Goal: Navigation & Orientation: Find specific page/section

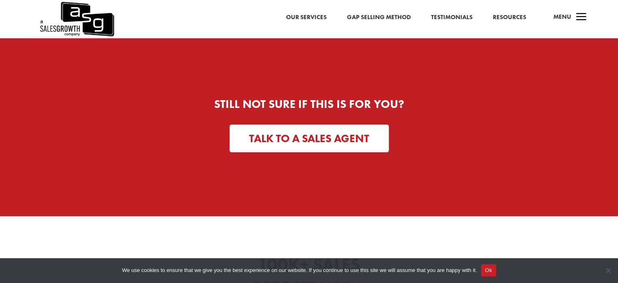
scroll to position [3153, 0]
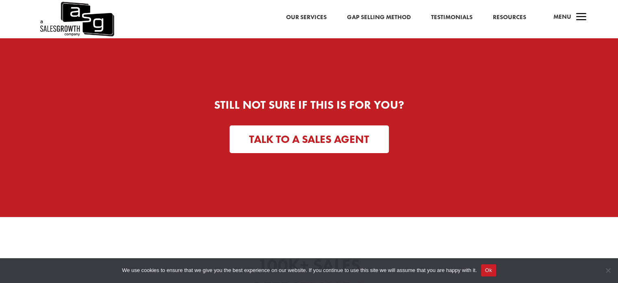
click at [301, 22] on div "Our Services Gap Selling Method Testimonials Resources a Menu" at bounding box center [309, 19] width 618 height 38
click at [310, 21] on link "Our Services" at bounding box center [306, 17] width 41 height 11
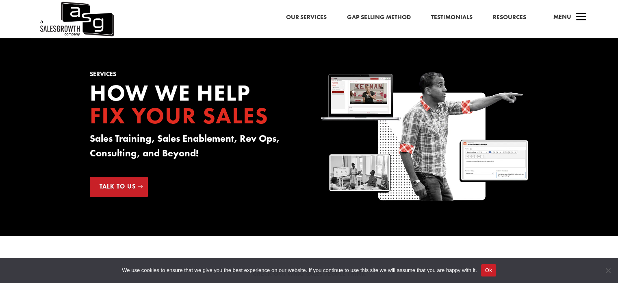
click at [377, 13] on link "Gap Selling Method" at bounding box center [379, 17] width 64 height 11
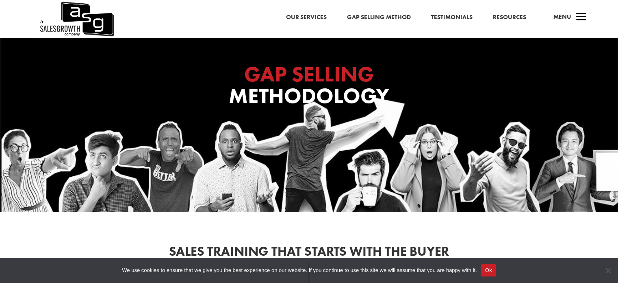
click at [315, 18] on link "Our Services" at bounding box center [306, 17] width 41 height 11
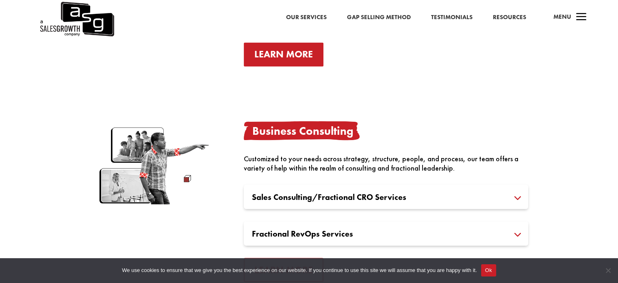
scroll to position [1579, 0]
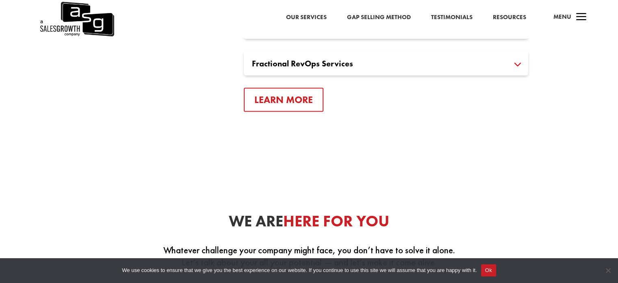
click at [455, 17] on link "Testimonials" at bounding box center [451, 17] width 41 height 11
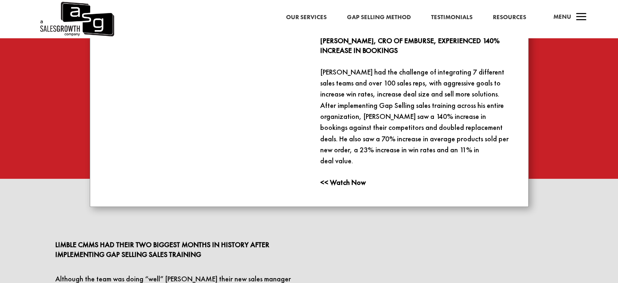
scroll to position [819, 0]
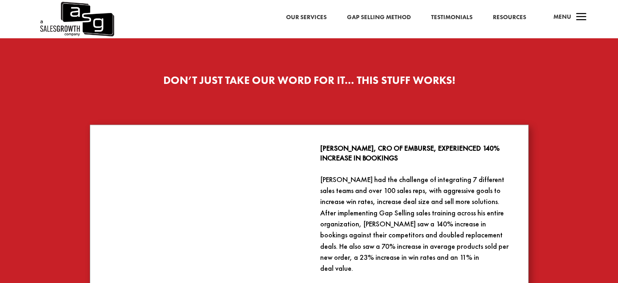
click at [313, 16] on link "Our Services" at bounding box center [306, 17] width 41 height 11
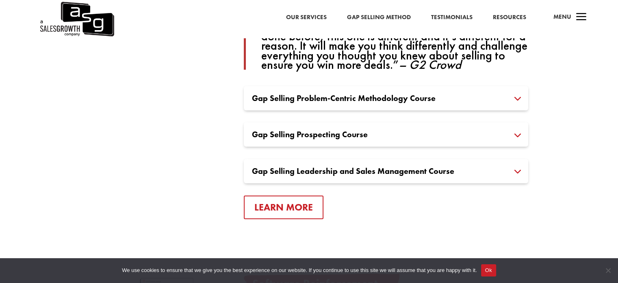
scroll to position [642, 0]
click at [305, 23] on div "Our Services Gap Selling Method Testimonials Resources a Menu" at bounding box center [309, 19] width 618 height 38
click at [311, 11] on div "Our Services Gap Selling Method Testimonials Resources a Menu" at bounding box center [309, 19] width 618 height 38
click at [311, 14] on link "Our Services" at bounding box center [306, 17] width 41 height 11
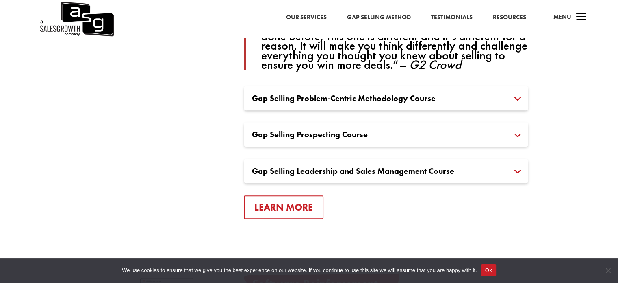
click at [311, 14] on link "Our Services" at bounding box center [306, 17] width 41 height 11
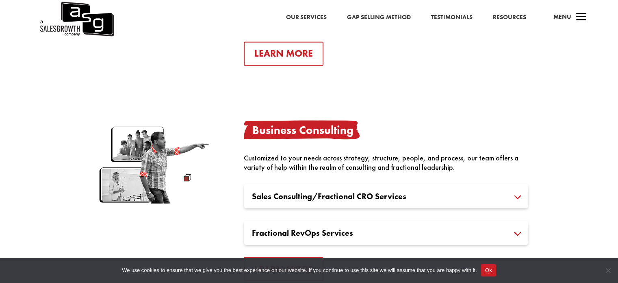
scroll to position [1413, 0]
